Goal: Navigation & Orientation: Find specific page/section

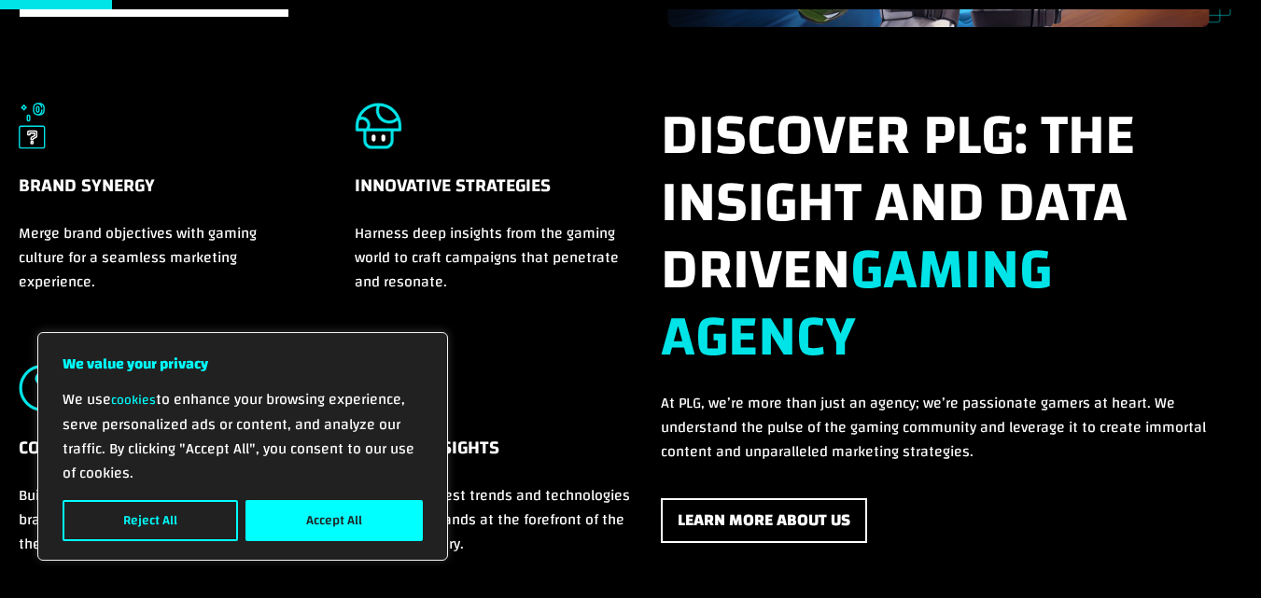
scroll to position [602, 0]
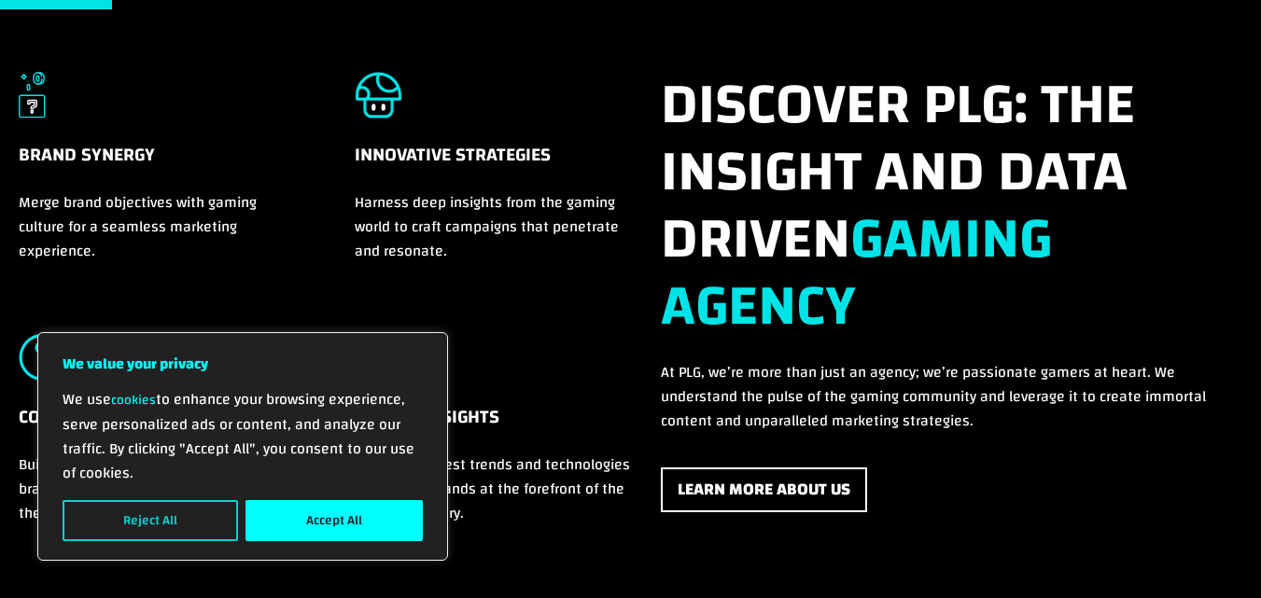
click at [164, 531] on button "Reject All" at bounding box center [150, 520] width 175 height 41
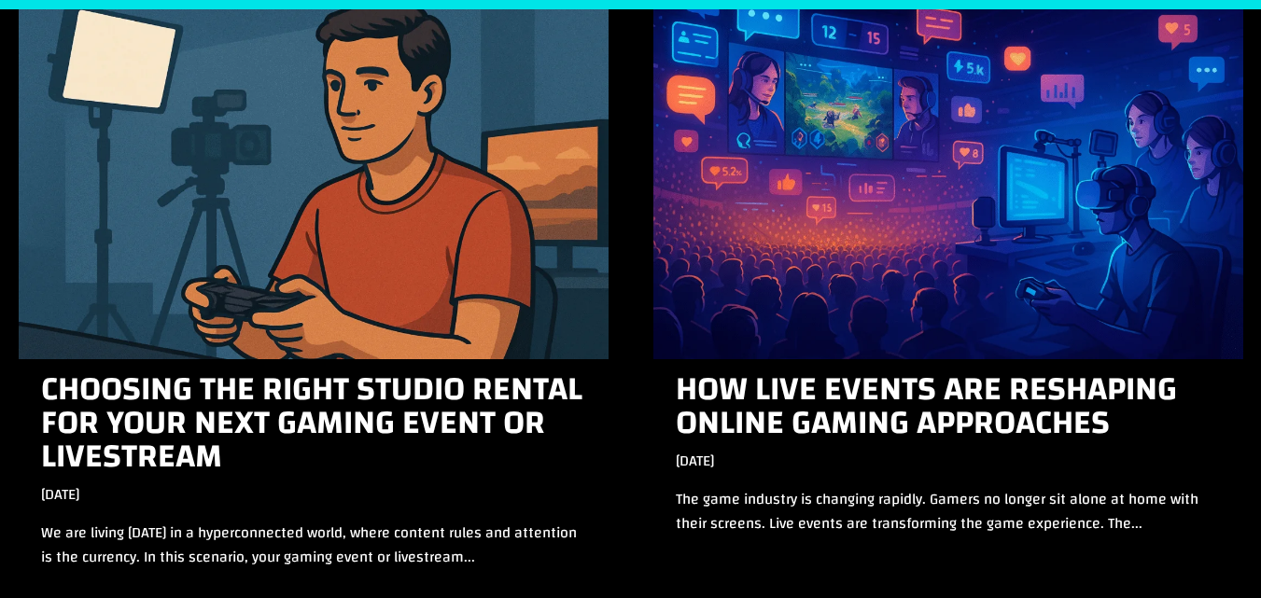
scroll to position [6661, 0]
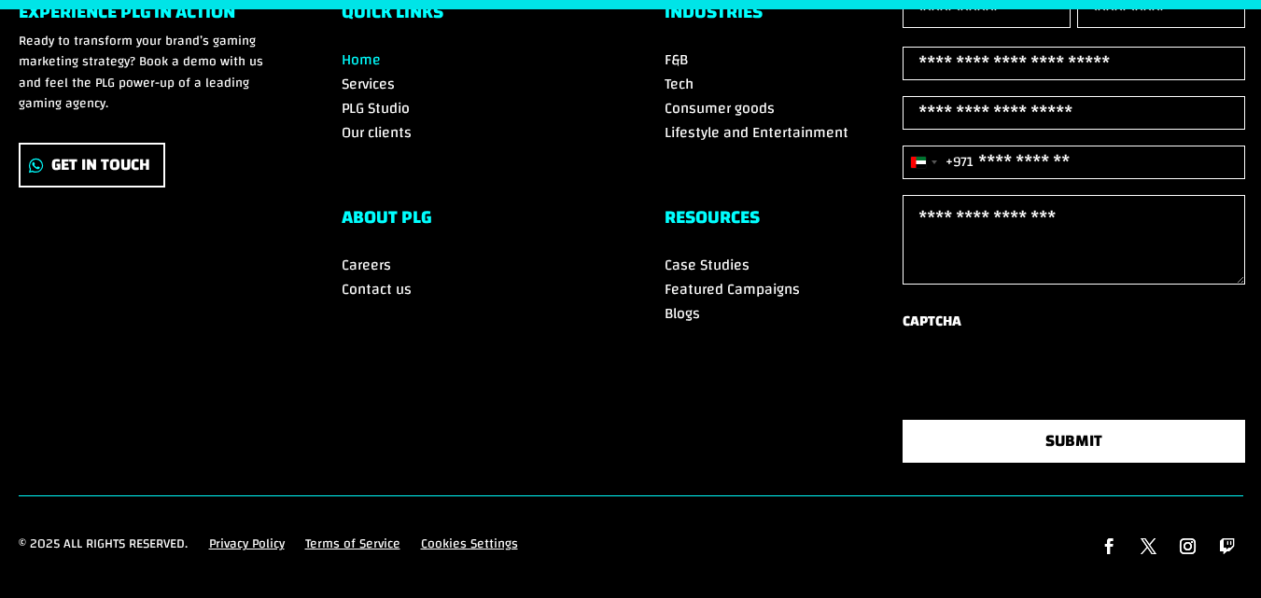
click at [363, 251] on span "Careers" at bounding box center [366, 265] width 49 height 28
